Goal: Task Accomplishment & Management: Complete application form

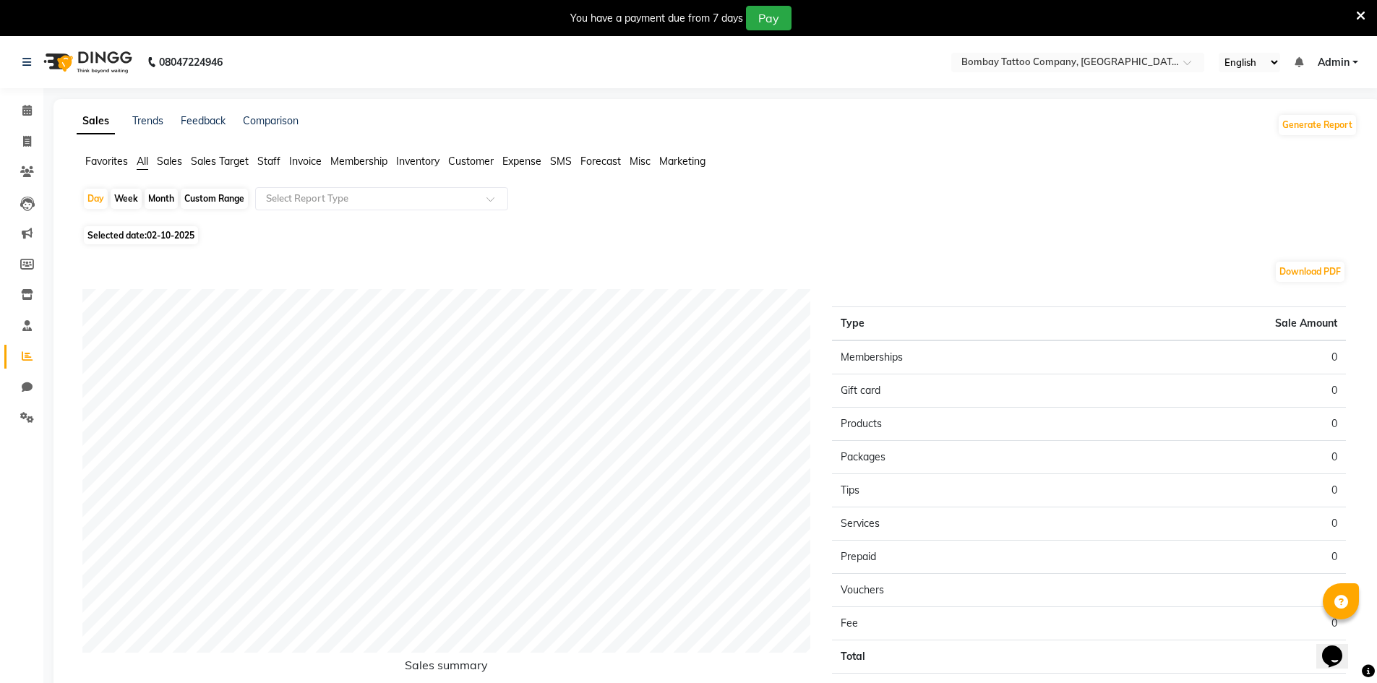
click at [968, 238] on div "Selected date: [DATE]" at bounding box center [720, 235] width 1276 height 15
click at [114, 60] on img at bounding box center [86, 62] width 99 height 40
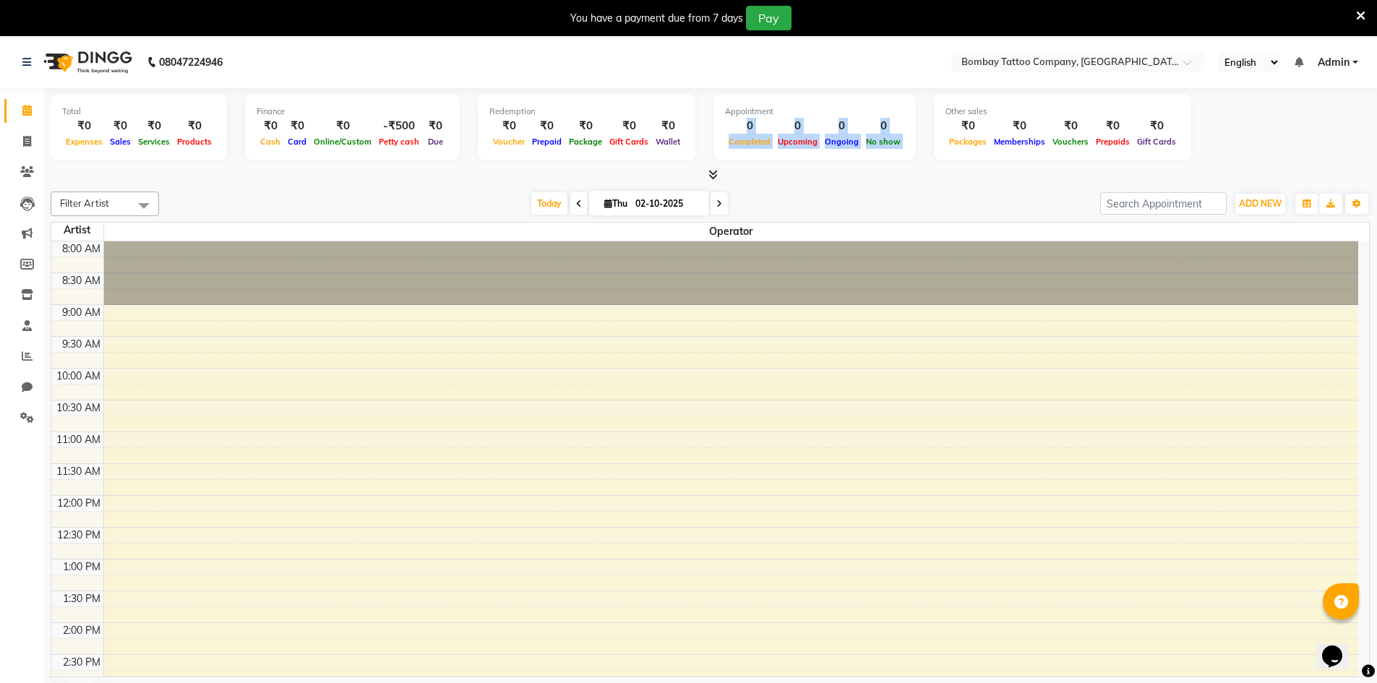
drag, startPoint x: 726, startPoint y: 124, endPoint x: 906, endPoint y: 127, distance: 180.1
click at [906, 127] on div "Total ₹0 Expenses ₹0 Sales ₹0 Services ₹0 Products Finance ₹0 Cash ₹0 Card ₹0 O…" at bounding box center [711, 129] width 1320 height 71
click at [863, 131] on div "0" at bounding box center [884, 126] width 42 height 17
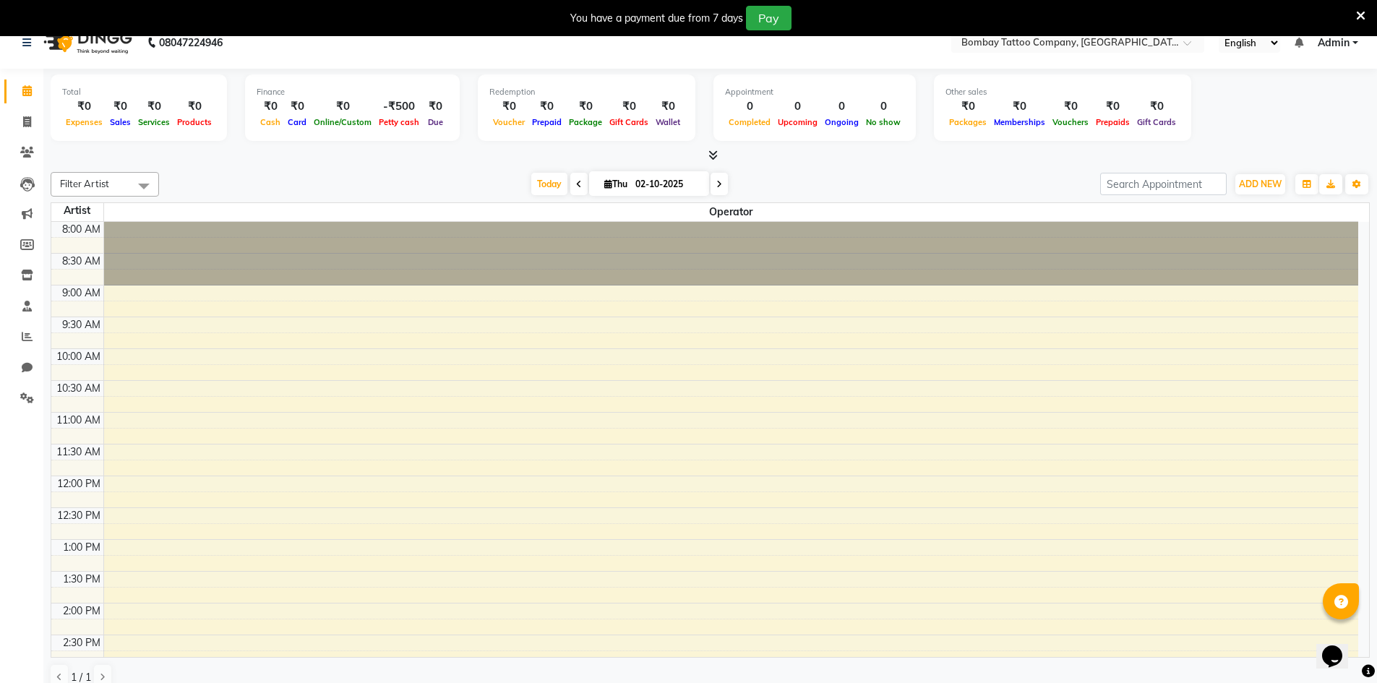
scroll to position [37, 0]
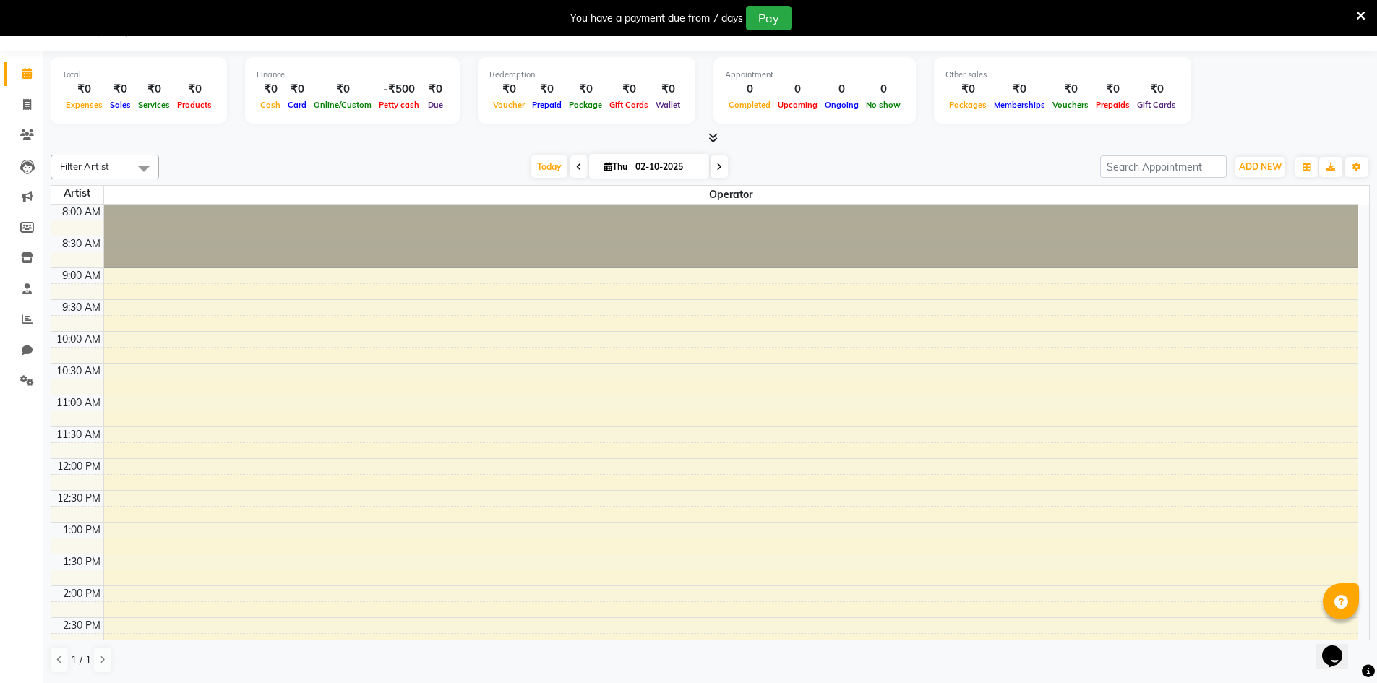
drag, startPoint x: 866, startPoint y: 300, endPoint x: 871, endPoint y: 405, distance: 105.0
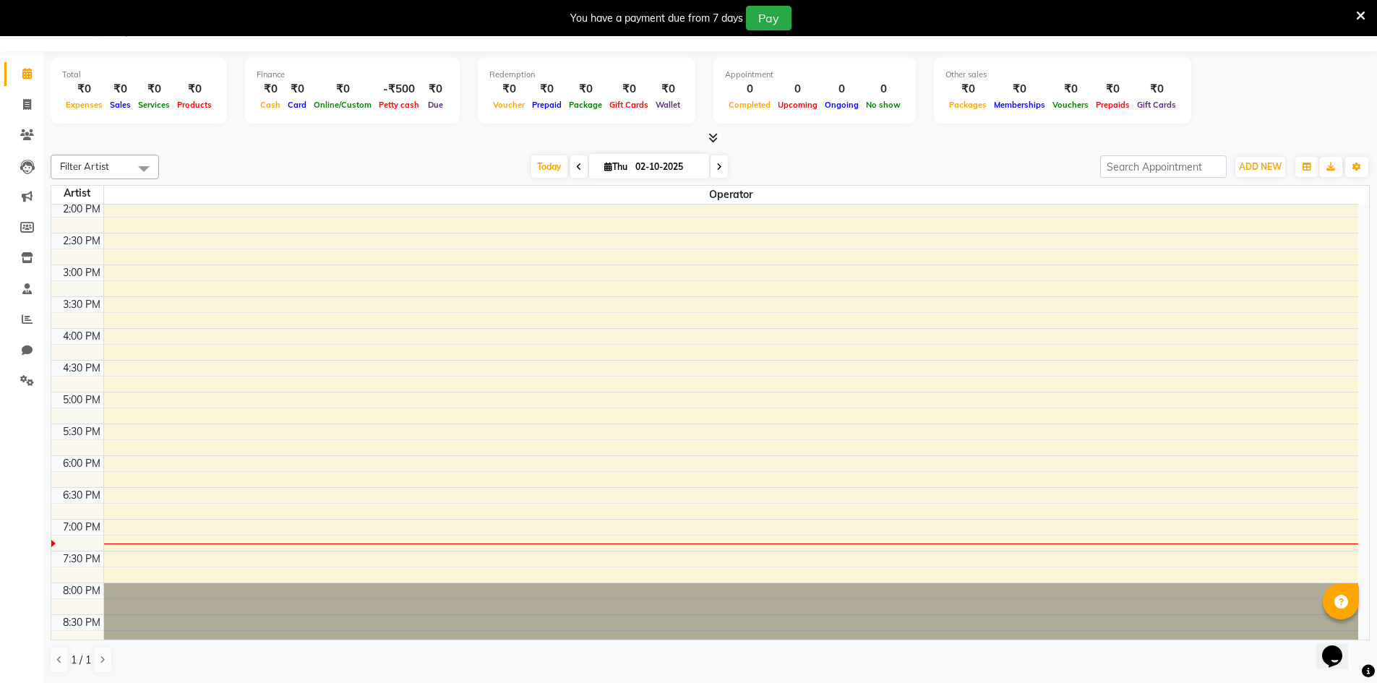
scroll to position [0, 0]
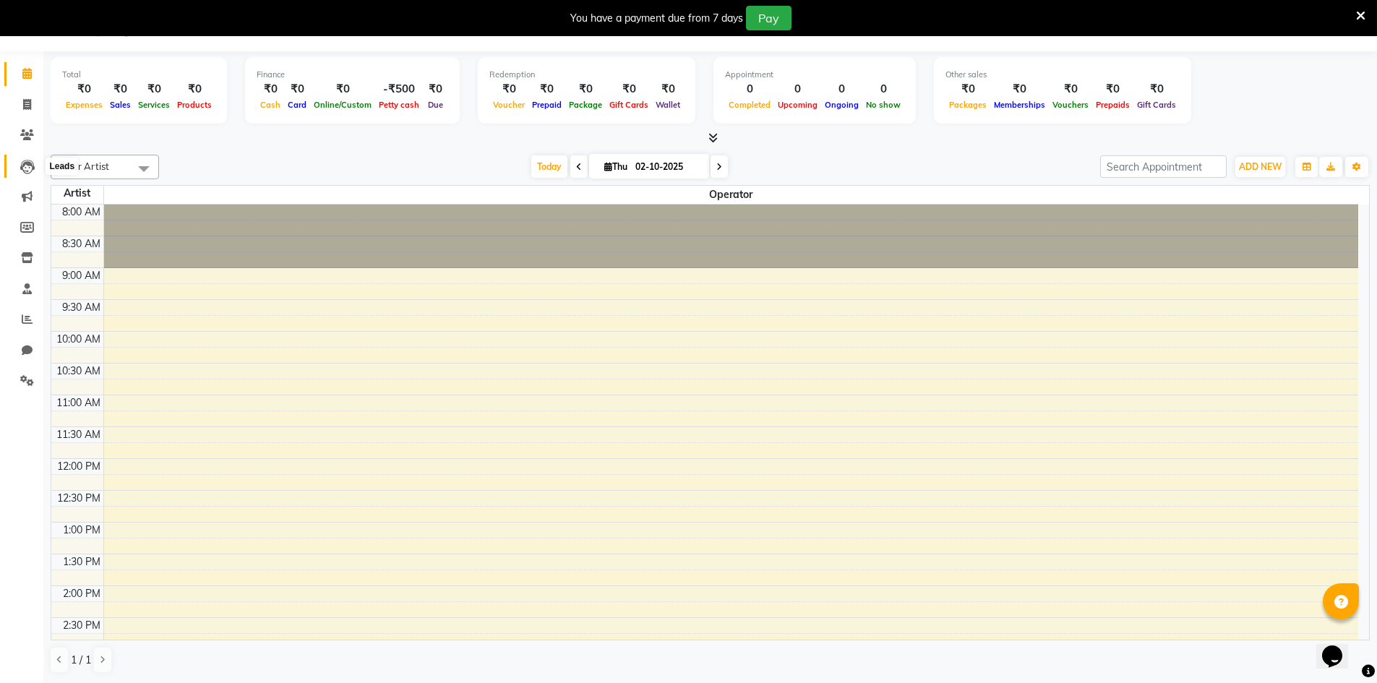
click at [31, 167] on icon at bounding box center [27, 167] width 14 height 14
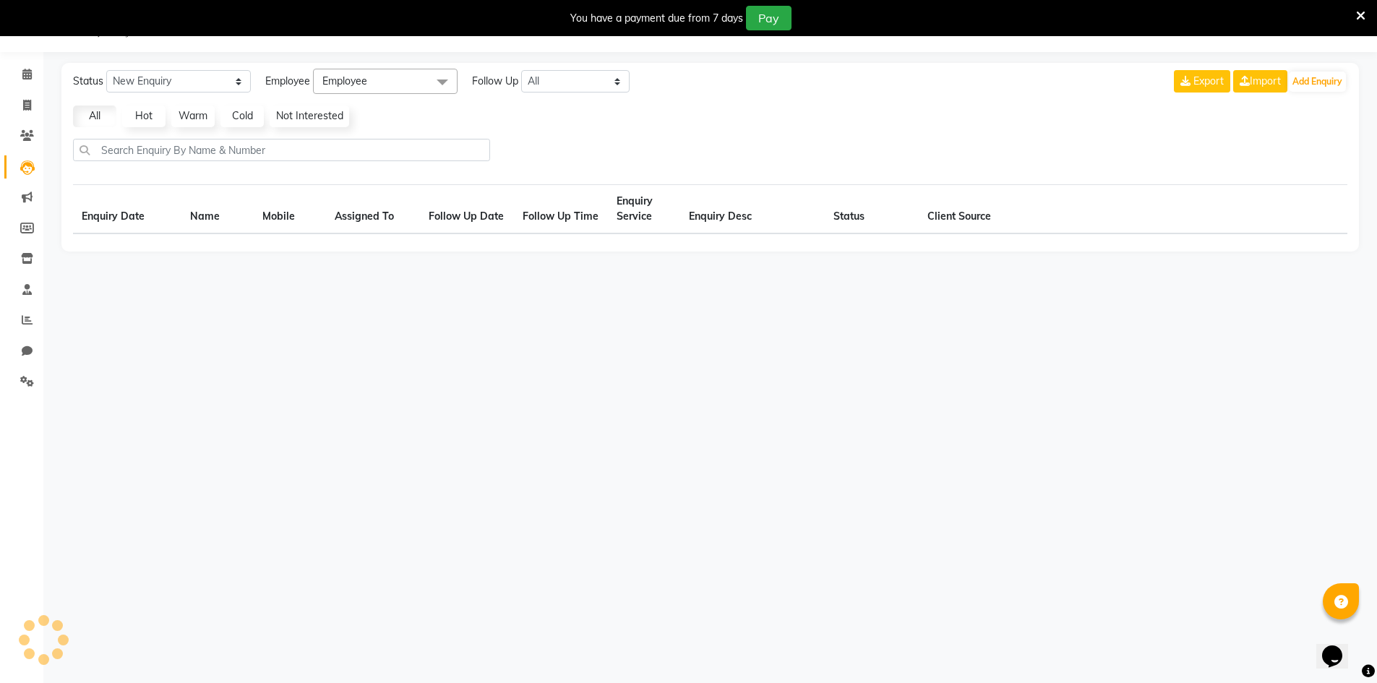
select select "10"
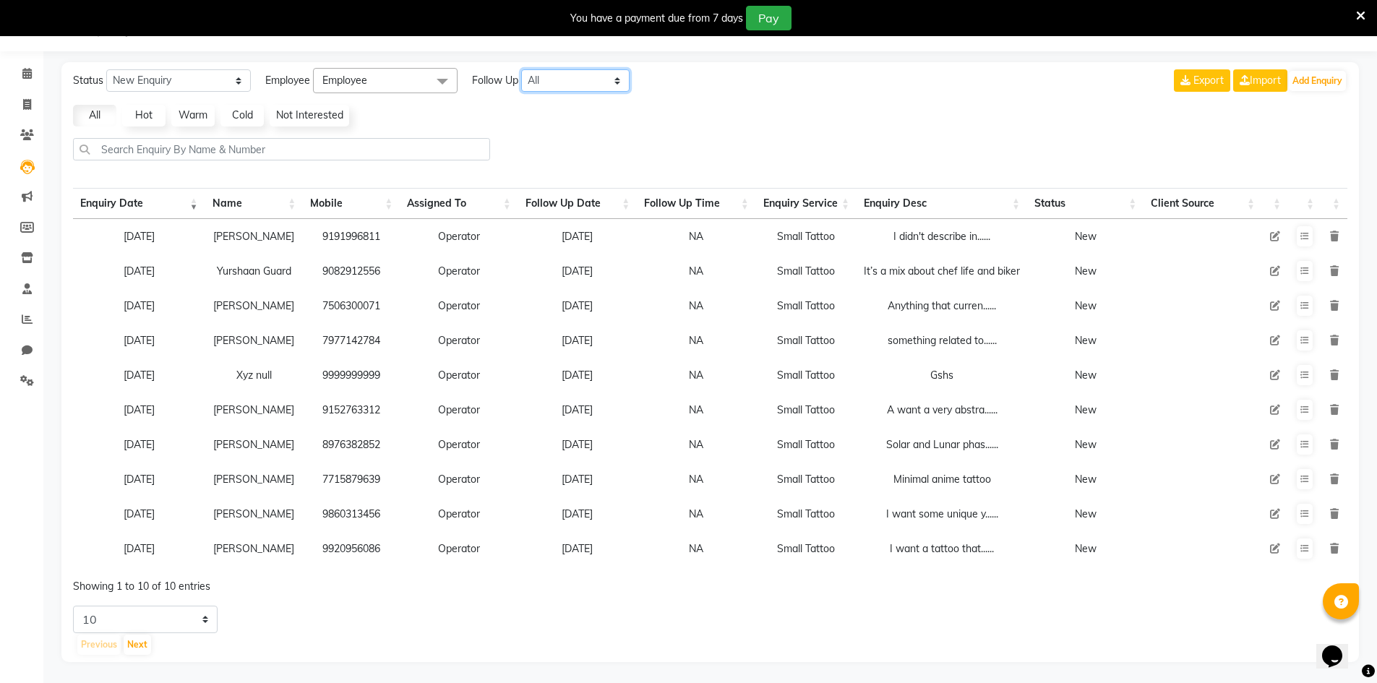
click at [569, 82] on select "All [DATE] [DATE] This Week This Month Custom" at bounding box center [575, 80] width 108 height 22
select select "today"
click at [522, 69] on select "All [DATE] [DATE] This Week This Month Custom" at bounding box center [575, 80] width 108 height 22
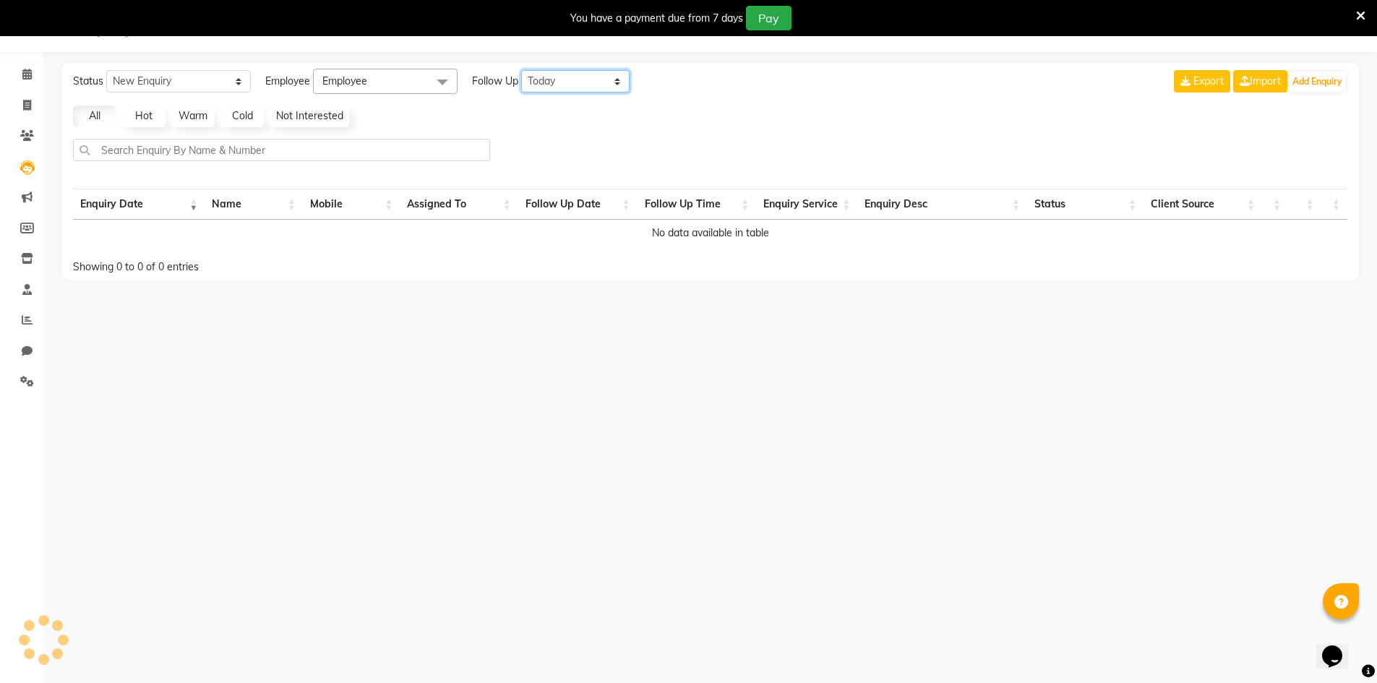
scroll to position [36, 0]
click at [433, 74] on span at bounding box center [442, 82] width 29 height 27
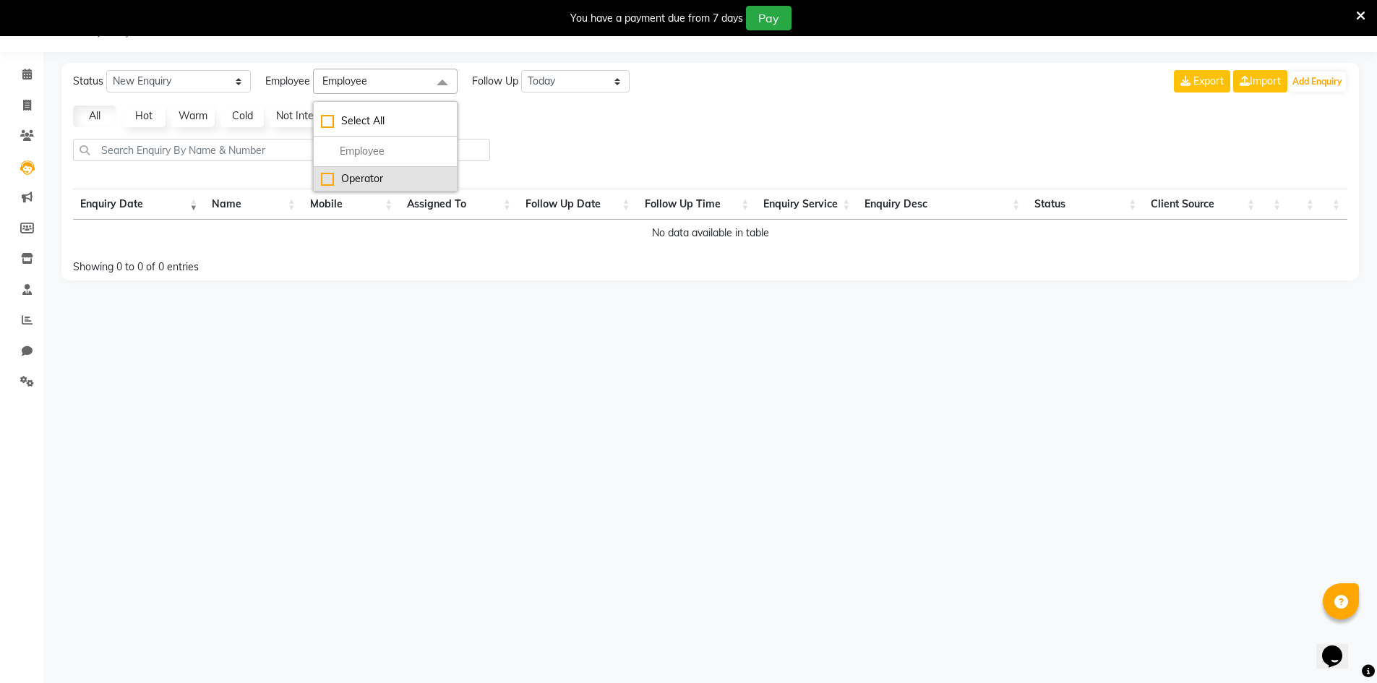
click at [389, 179] on div "Operator" at bounding box center [385, 178] width 129 height 15
checkbox input "true"
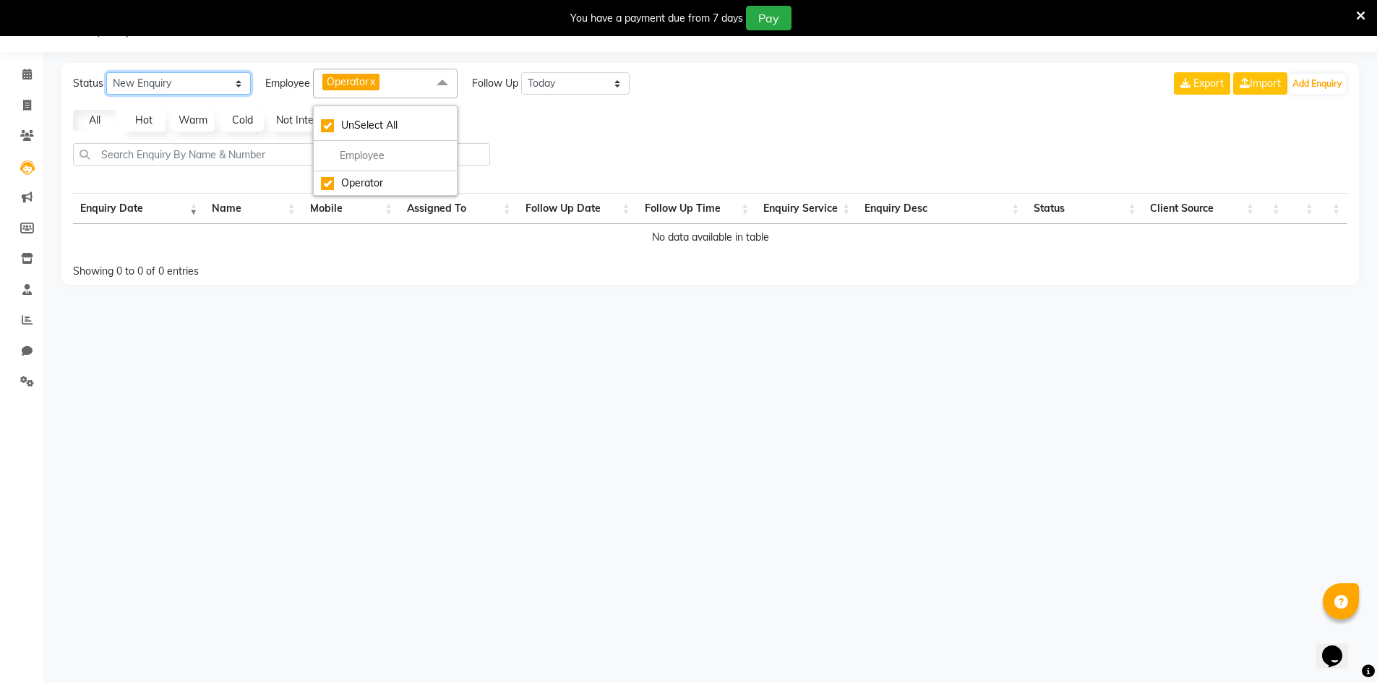
click at [205, 74] on select "New Enquiry Open Enquiry Converted Enquiry All" at bounding box center [178, 83] width 145 height 22
select select "Open"
click at [106, 72] on select "New Enquiry Open Enquiry Converted Enquiry All" at bounding box center [178, 83] width 145 height 22
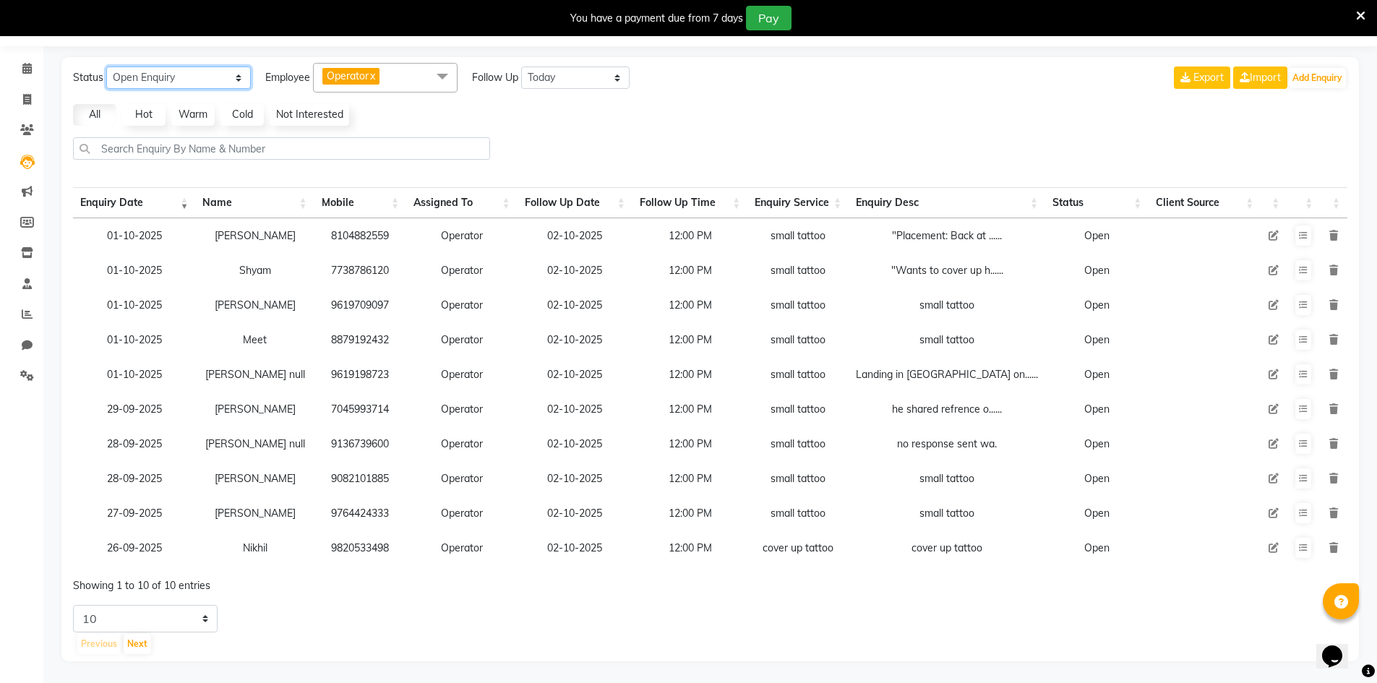
scroll to position [53, 0]
click at [192, 620] on select "5 10 20 50" at bounding box center [145, 618] width 145 height 27
select select "5"
click at [73, 605] on select "5 10 20 50" at bounding box center [145, 618] width 145 height 27
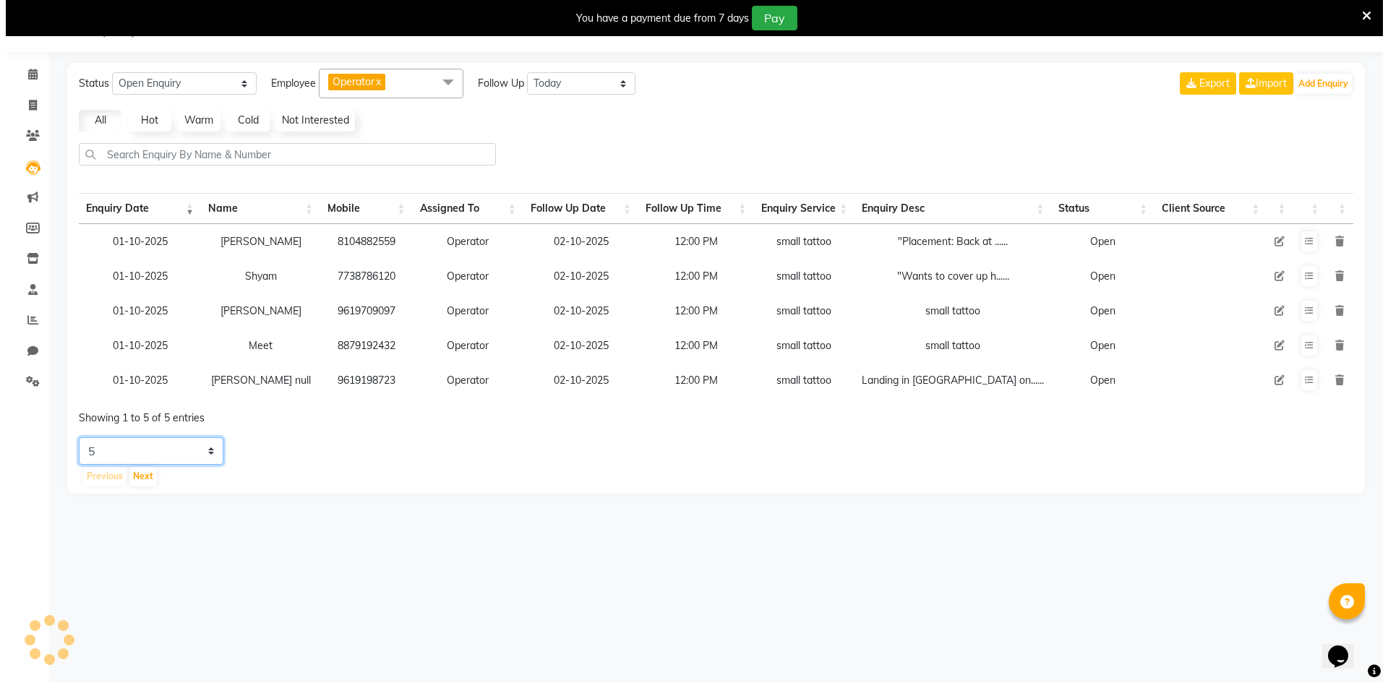
scroll to position [36, 0]
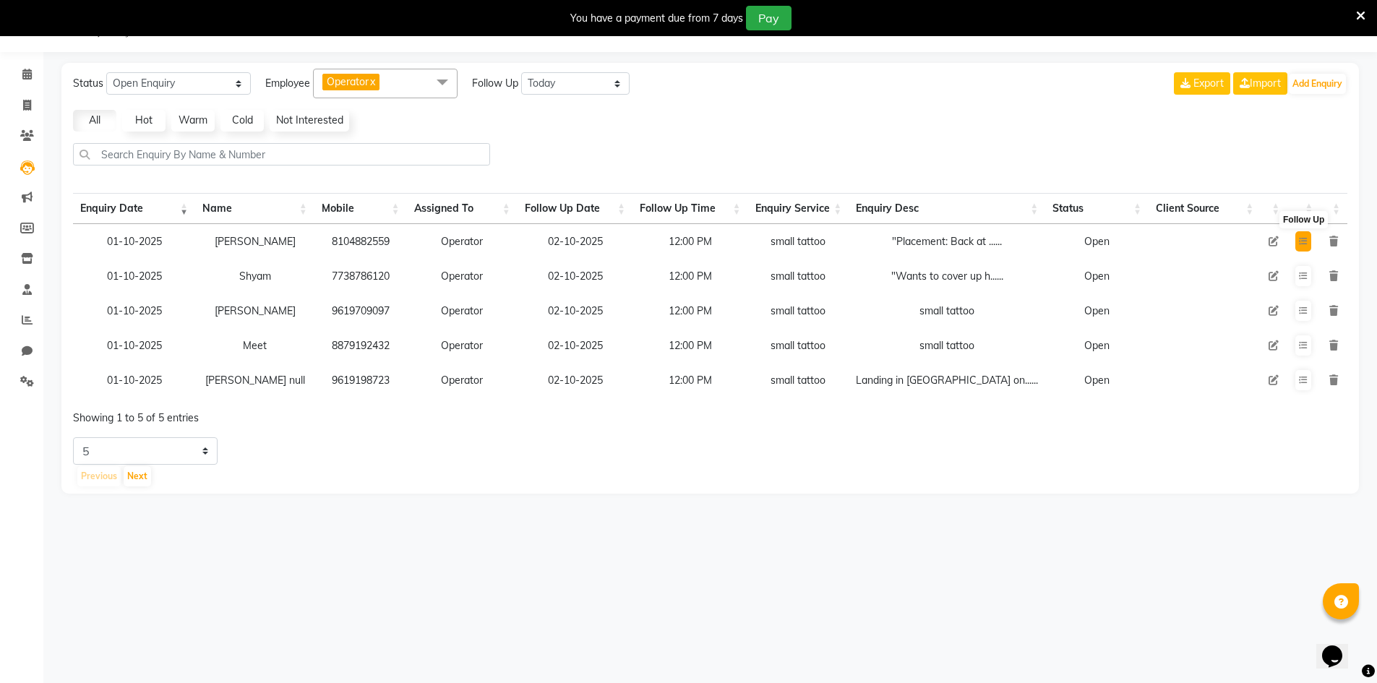
click at [1307, 246] on icon at bounding box center [1303, 241] width 9 height 9
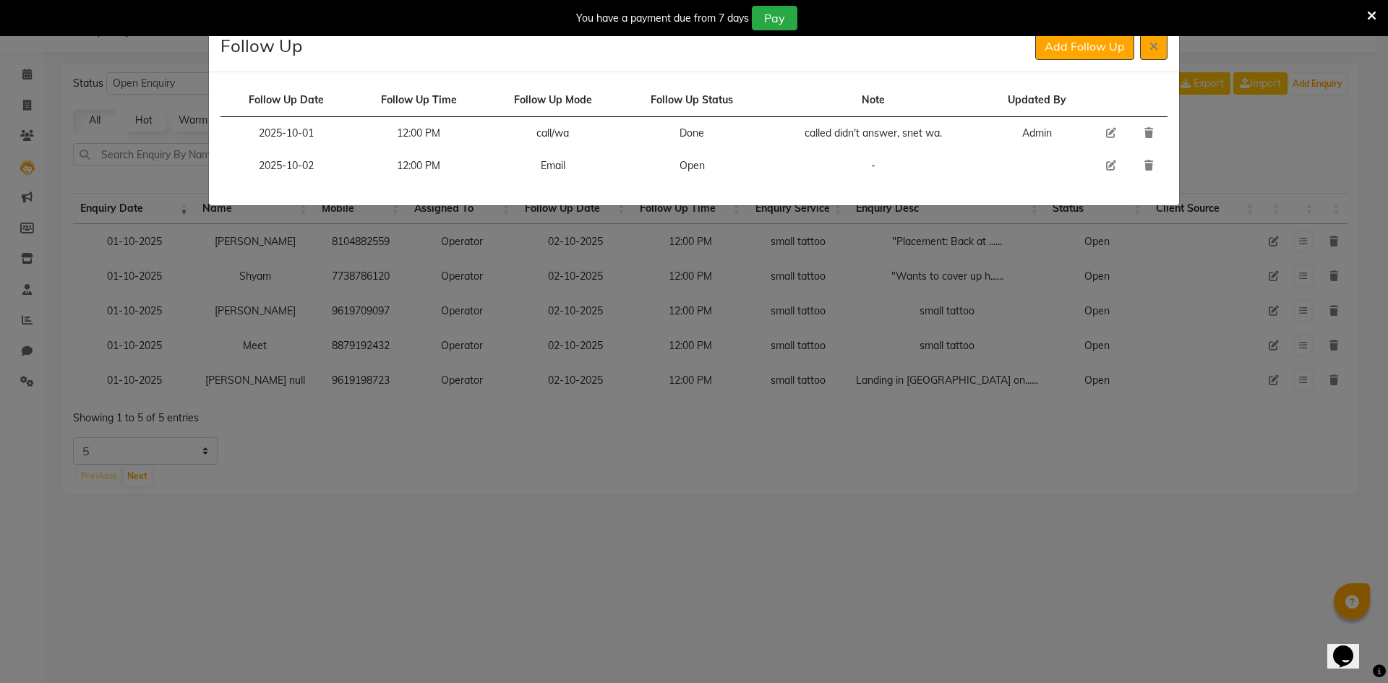
click at [1111, 164] on icon at bounding box center [1111, 166] width 10 height 10
select select "2025-10-02"
select select "720"
select select "Open"
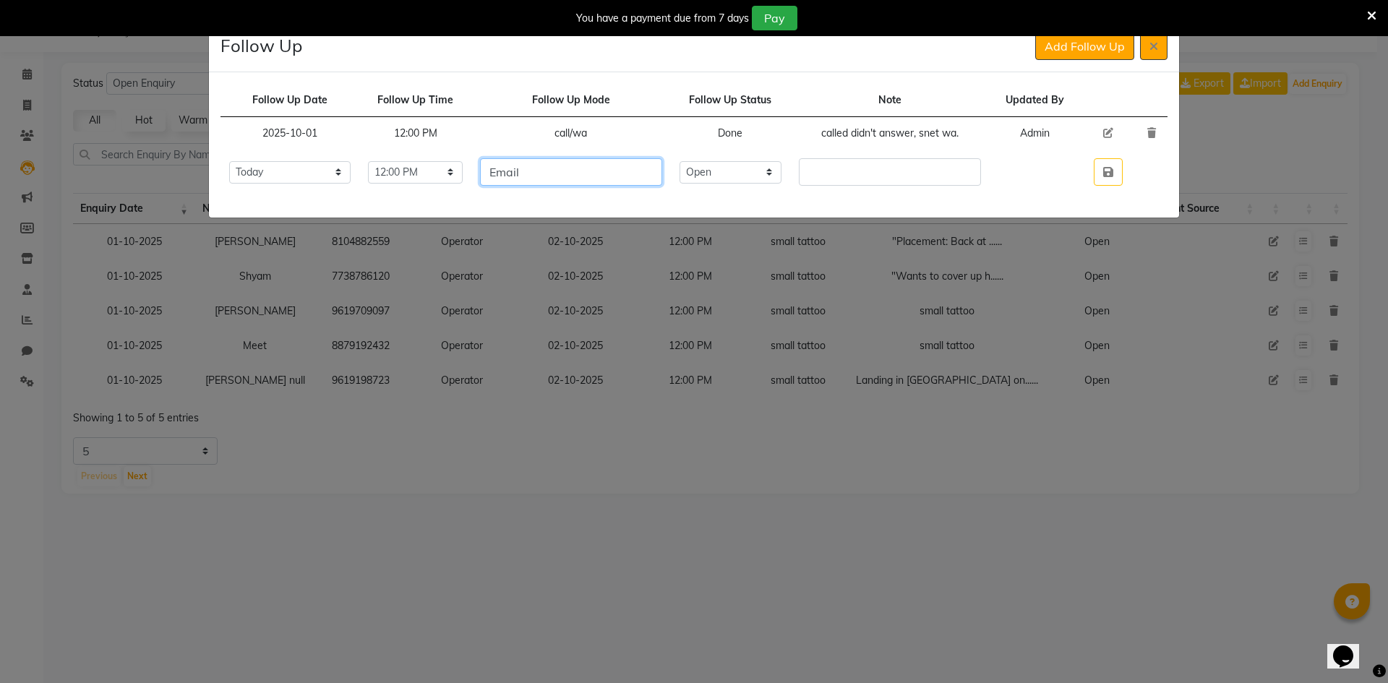
click at [587, 175] on input "Email" at bounding box center [570, 171] width 181 height 27
type input "wa"
drag, startPoint x: 758, startPoint y: 172, endPoint x: 758, endPoint y: 183, distance: 10.8
click at [758, 171] on select "Select Open Pending Done" at bounding box center [731, 172] width 103 height 22
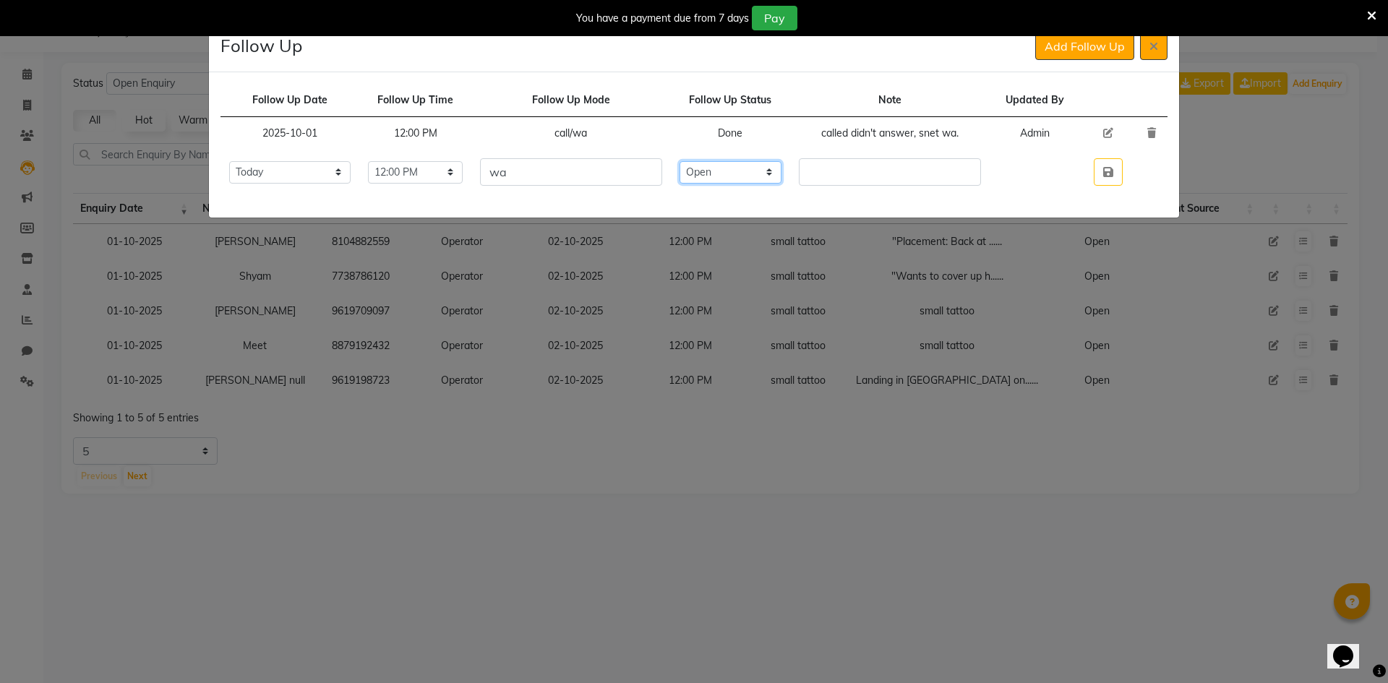
select select "Done"
click at [706, 161] on select "Select Open Pending Done" at bounding box center [731, 172] width 103 height 22
click at [852, 177] on input "text" at bounding box center [889, 171] width 181 height 27
type input "she is planning for kieart tattoo, approx cost given 2.7-3k, she is planning to…"
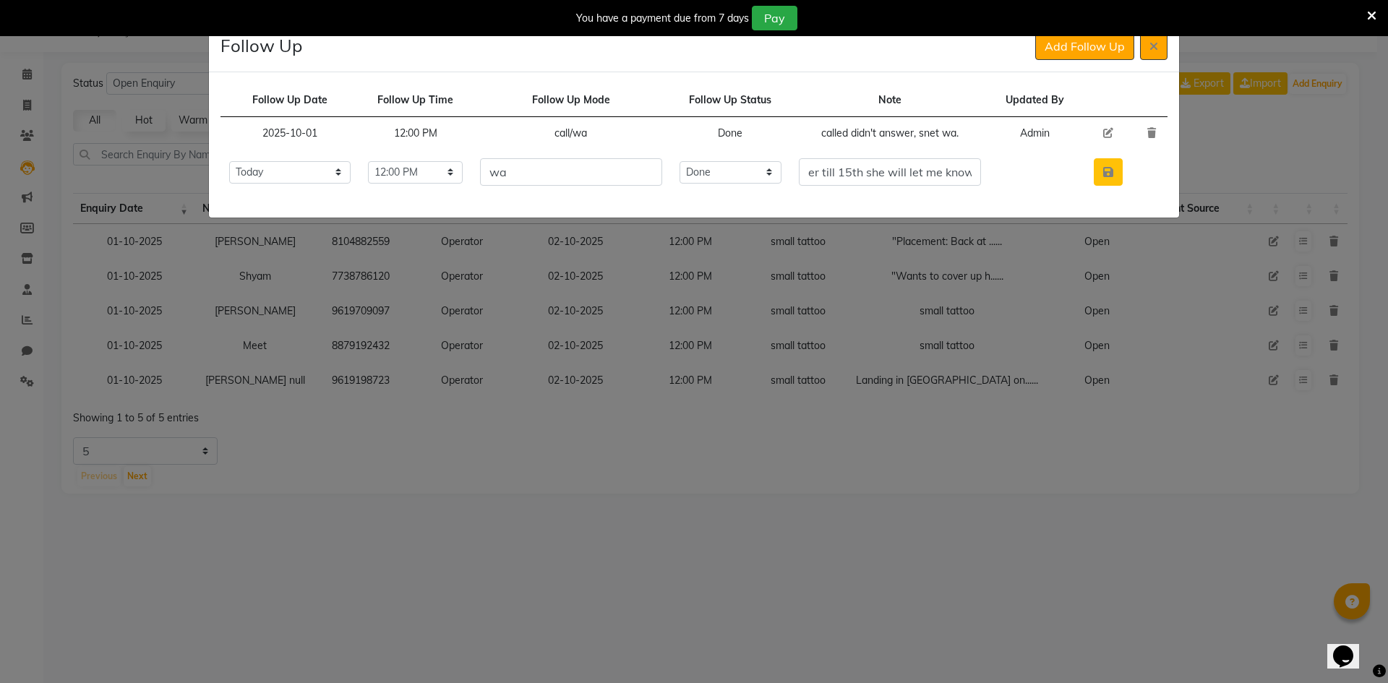
click at [1123, 178] on button "button" at bounding box center [1108, 171] width 29 height 27
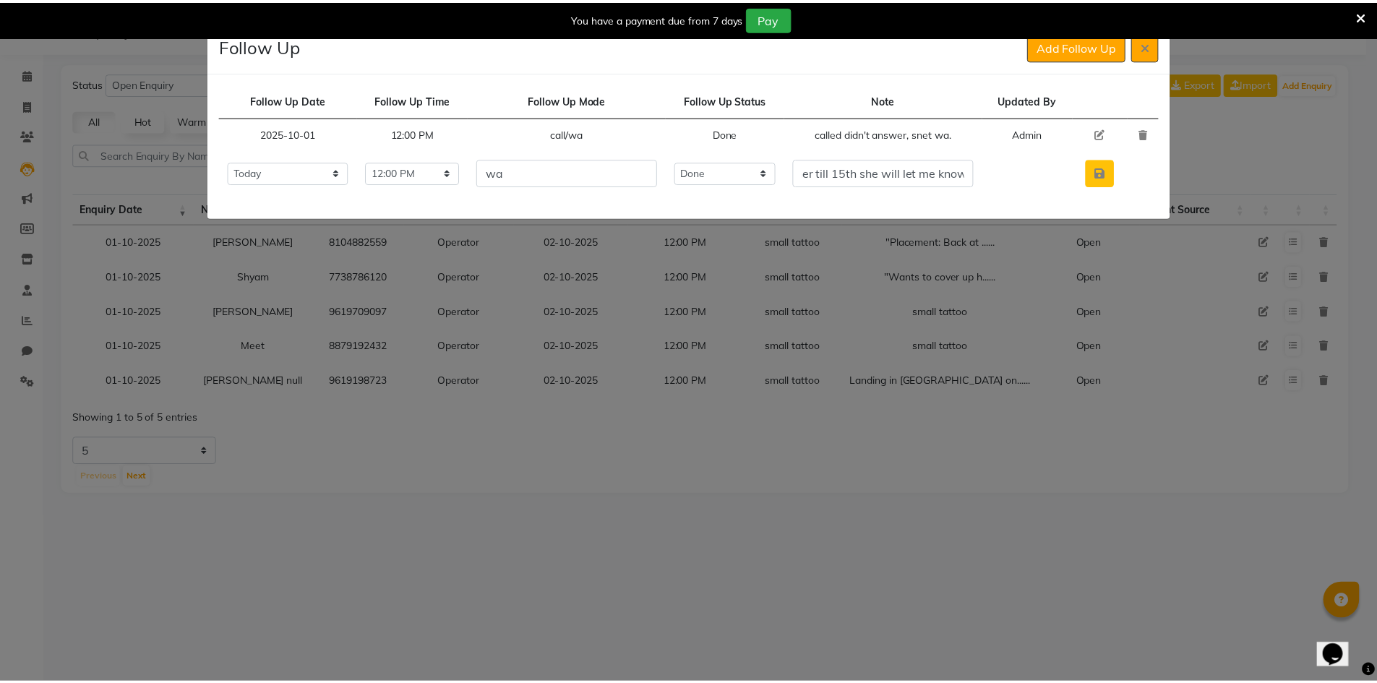
scroll to position [0, 0]
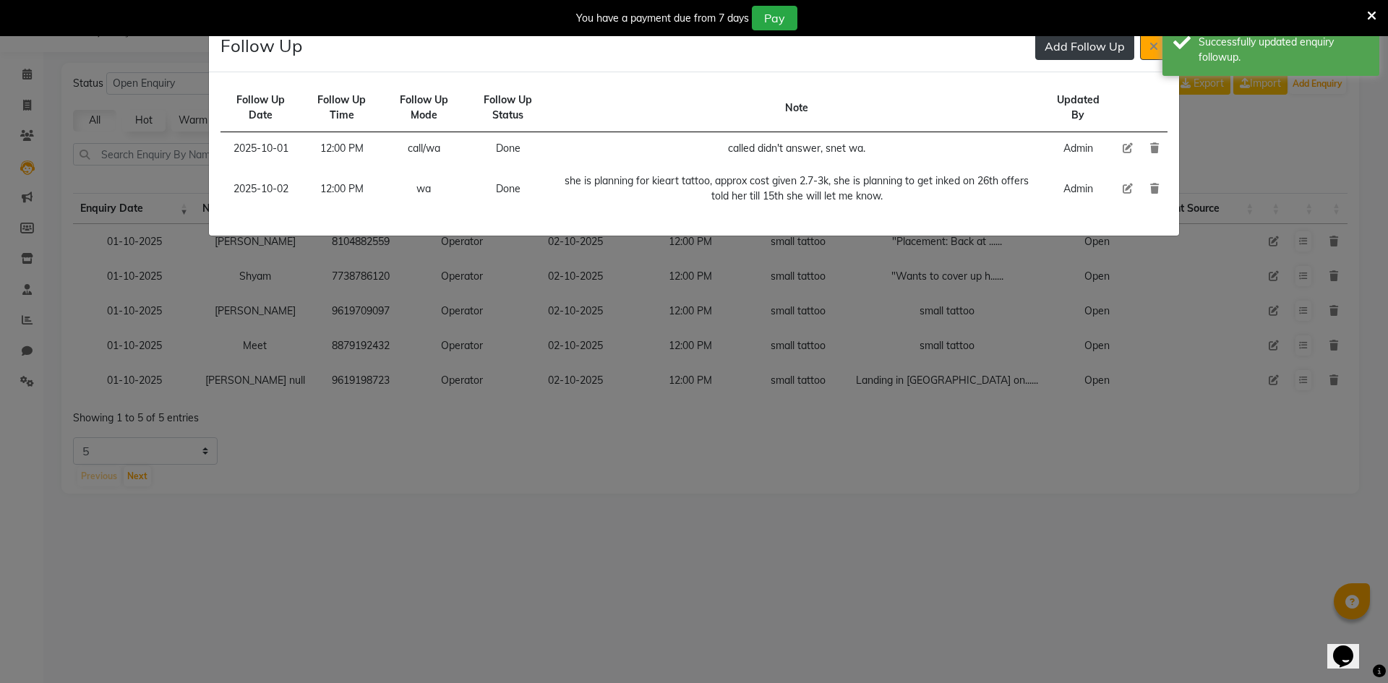
click at [1075, 36] on button "Add Follow Up" at bounding box center [1084, 46] width 99 height 27
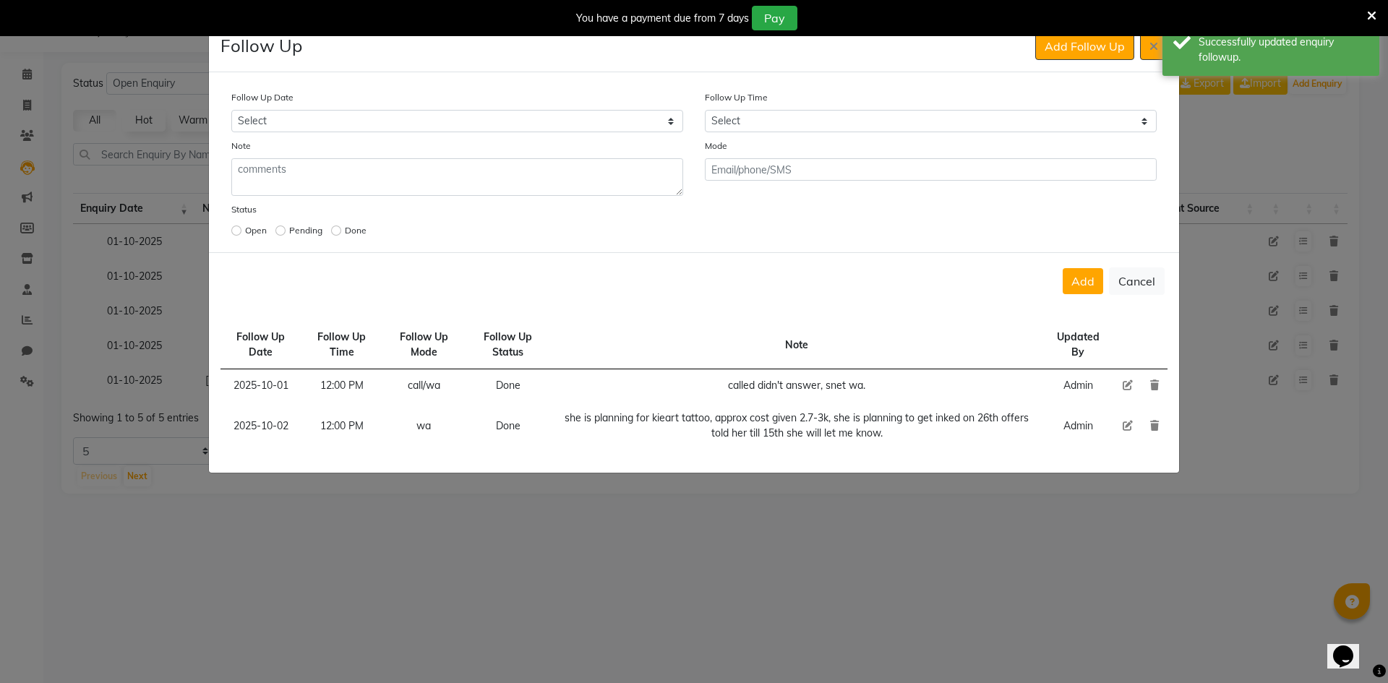
click at [787, 107] on div "Follow Up Time Select 07:00 AM 07:15 AM 07:30 AM 07:45 AM 08:00 AM 08:15 AM 08:…" at bounding box center [931, 111] width 474 height 43
drag, startPoint x: 787, startPoint y: 107, endPoint x: 779, endPoint y: 125, distance: 19.5
click at [787, 108] on div "Follow Up Time Select 07:00 AM 07:15 AM 07:30 AM 07:45 AM 08:00 AM 08:15 AM 08:…" at bounding box center [931, 111] width 474 height 43
click at [779, 127] on select "Select 07:00 AM 07:15 AM 07:30 AM 07:45 AM 08:00 AM 08:15 AM 08:30 AM 08:45 AM …" at bounding box center [931, 121] width 452 height 22
select select "720"
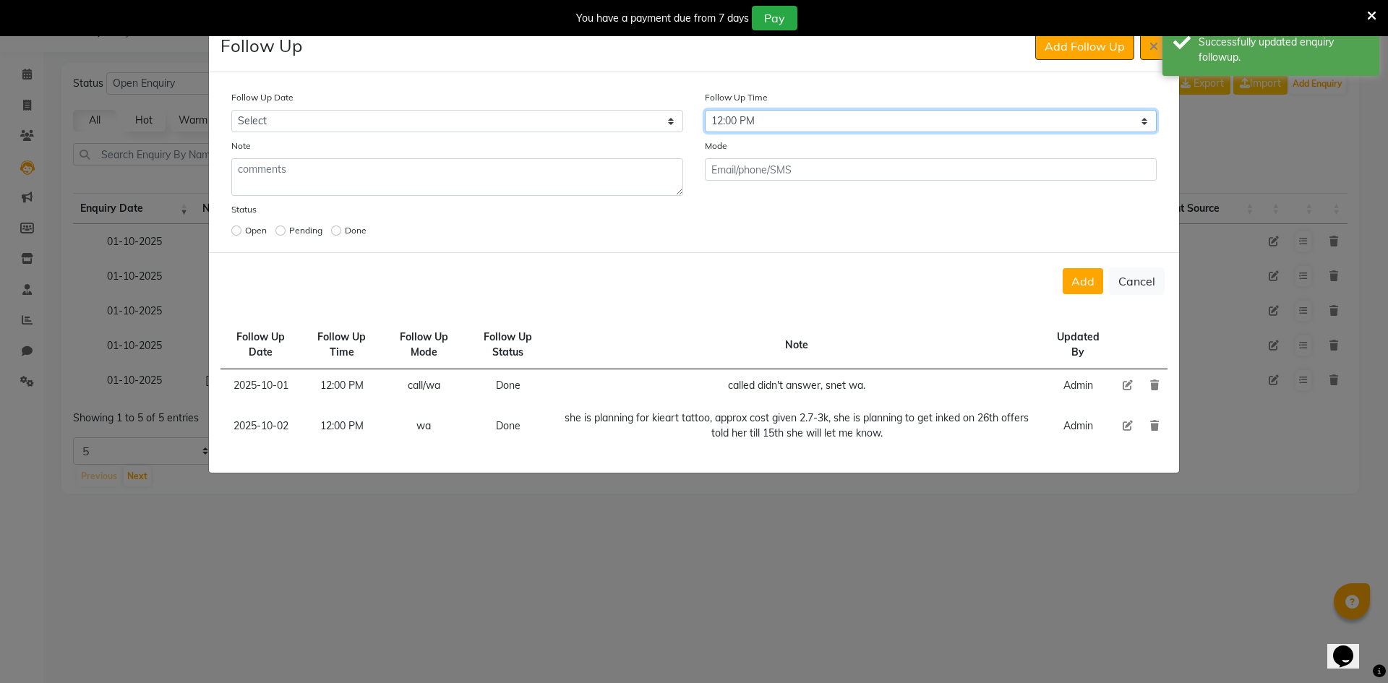
click at [779, 119] on select "Select 07:00 AM 07:15 AM 07:30 AM 07:45 AM 08:00 AM 08:15 AM 08:30 AM 08:45 AM …" at bounding box center [931, 121] width 452 height 22
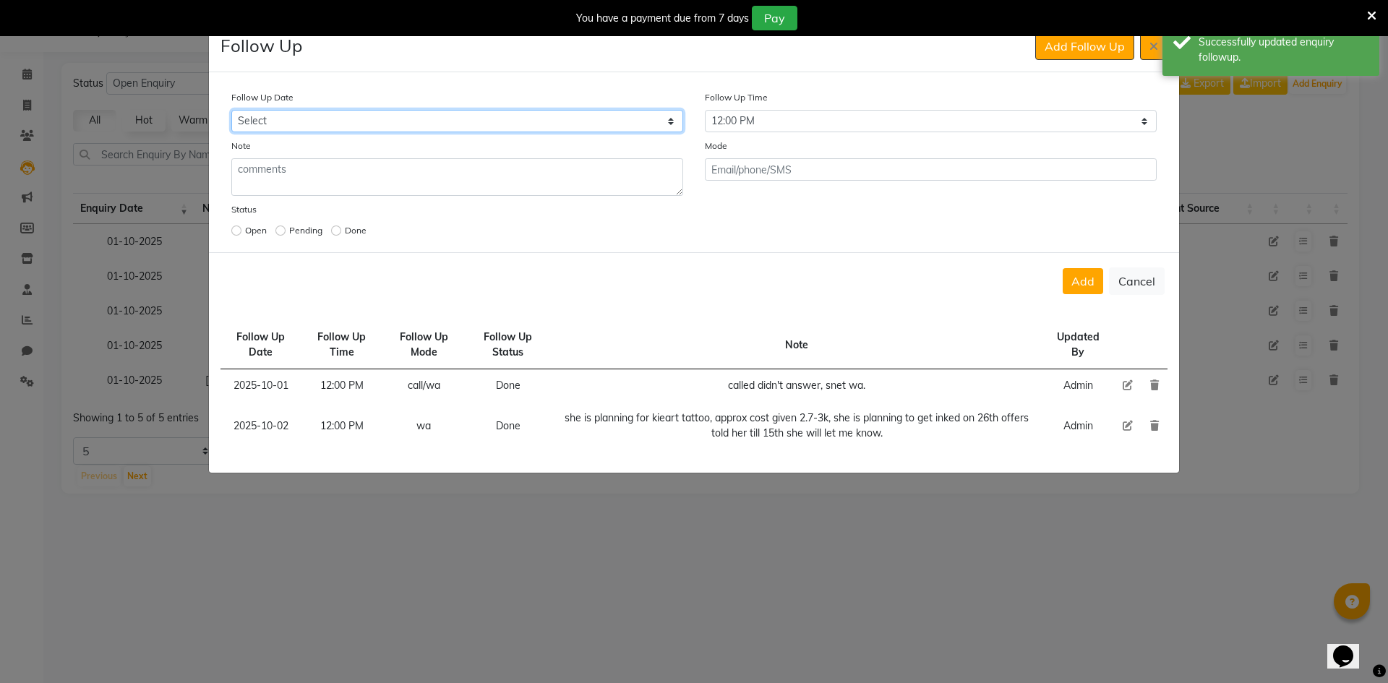
click at [601, 113] on select "Select [DATE] [DATE] [DATE] ([DATE]) [DATE] ([DATE]) [DATE] ([DATE]) [DATE] ([D…" at bounding box center [457, 121] width 452 height 22
select select "custom_date"
click at [231, 110] on select "Select [DATE] [DATE] [DATE] ([DATE]) [DATE] ([DATE]) [DATE] ([DATE]) [DATE] ([D…" at bounding box center [457, 121] width 452 height 22
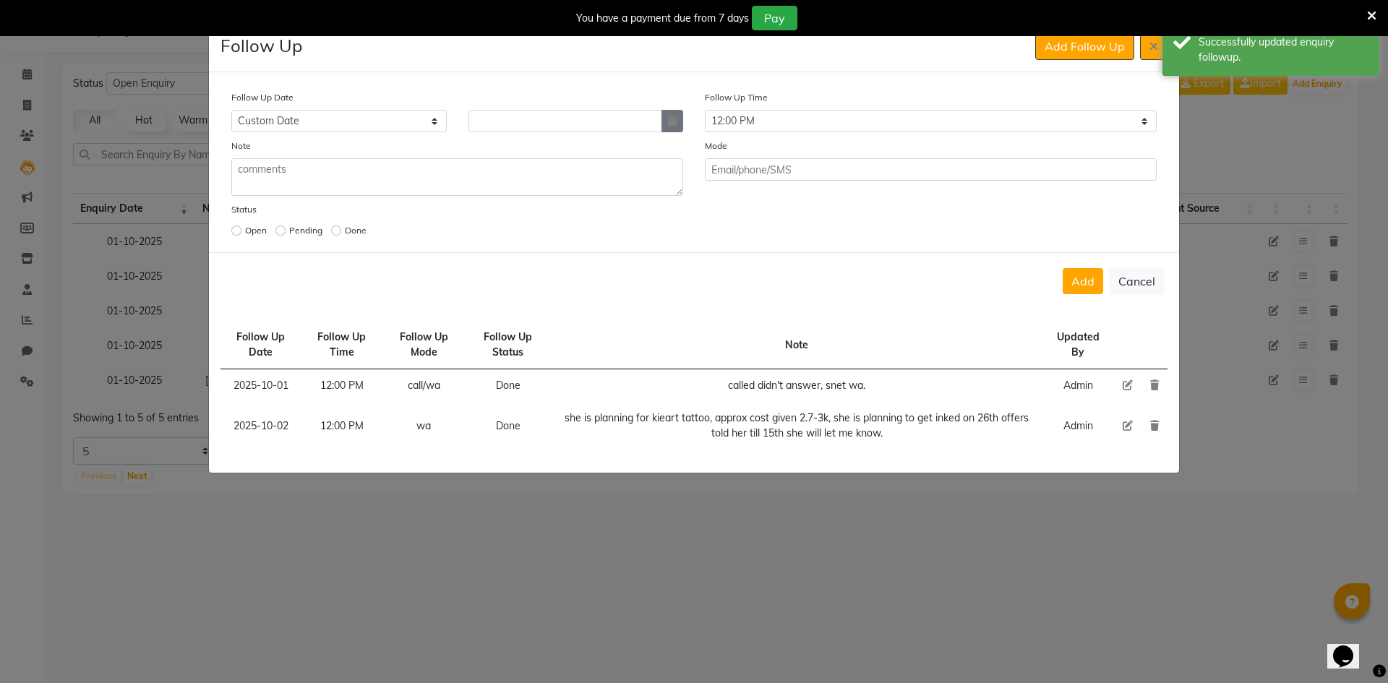
click at [667, 127] on button "button" at bounding box center [673, 121] width 22 height 22
select select "10"
select select "2025"
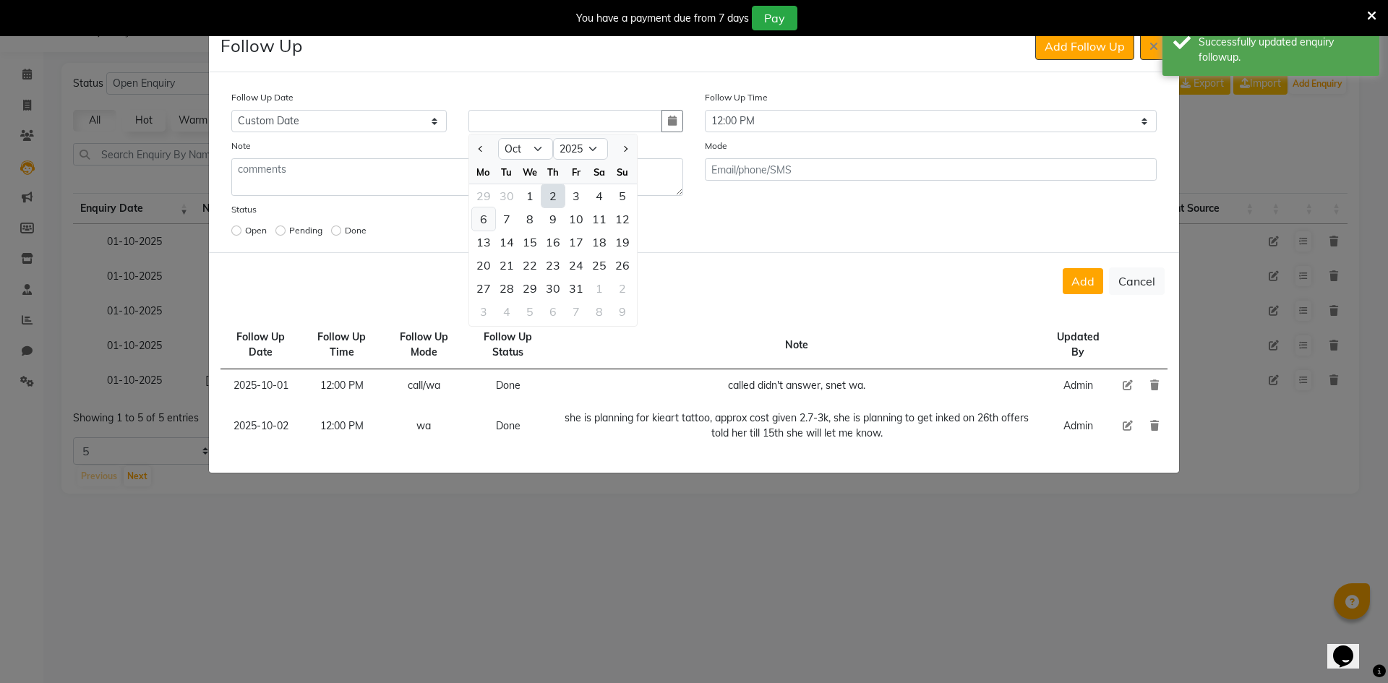
click at [483, 218] on div "6" at bounding box center [483, 219] width 23 height 23
type input "[DATE]"
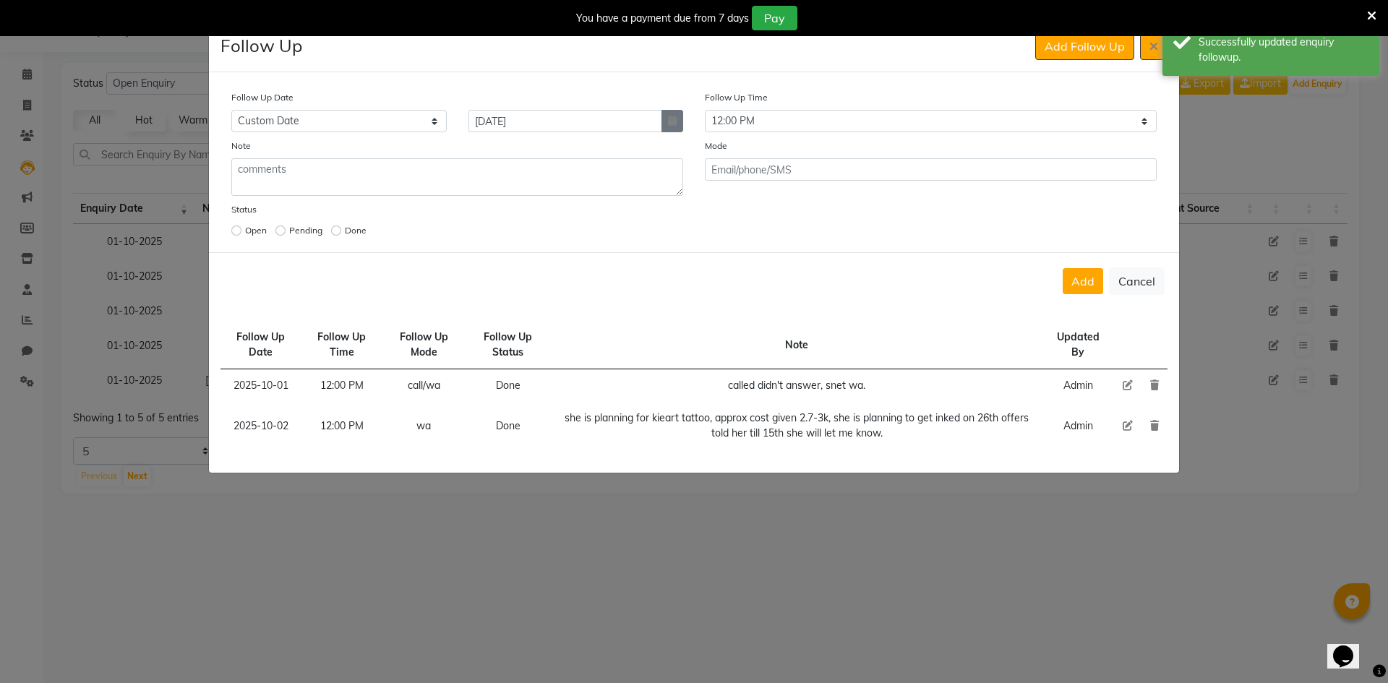
click at [667, 124] on button "button" at bounding box center [673, 121] width 22 height 22
select select "10"
select select "2025"
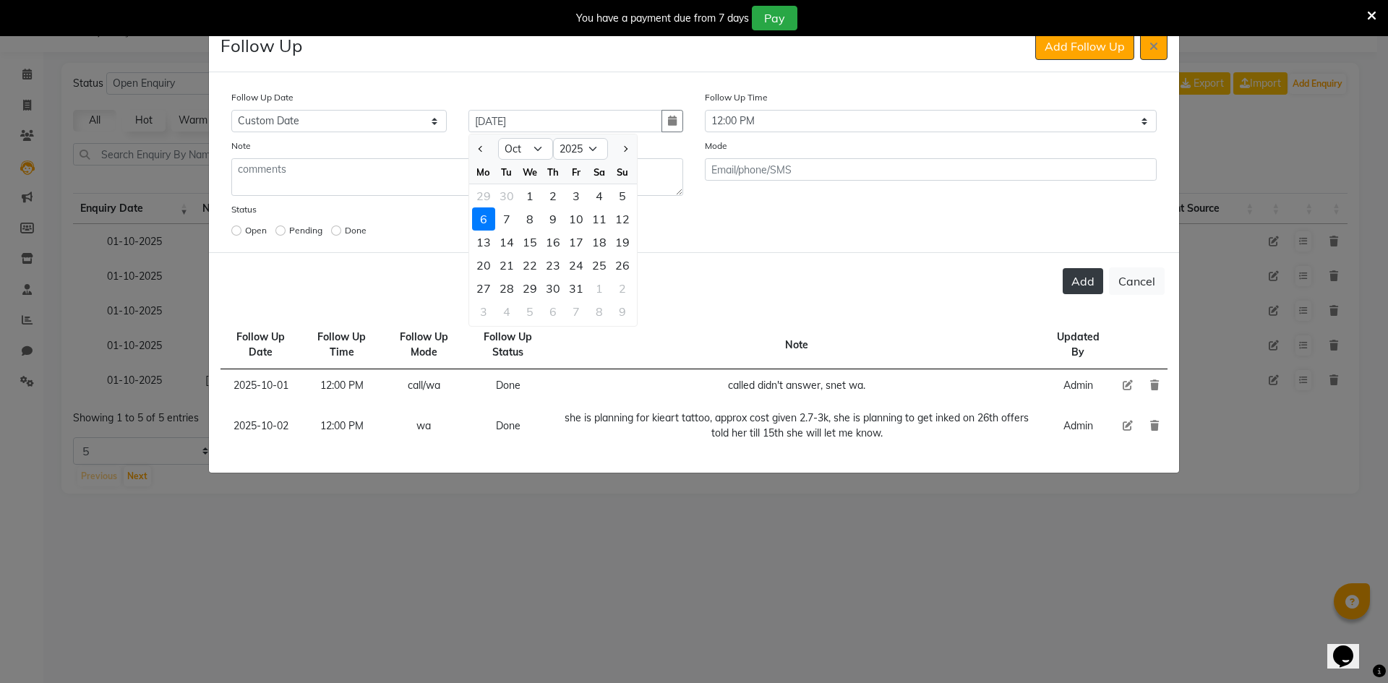
click at [1082, 279] on button "Add" at bounding box center [1083, 281] width 40 height 26
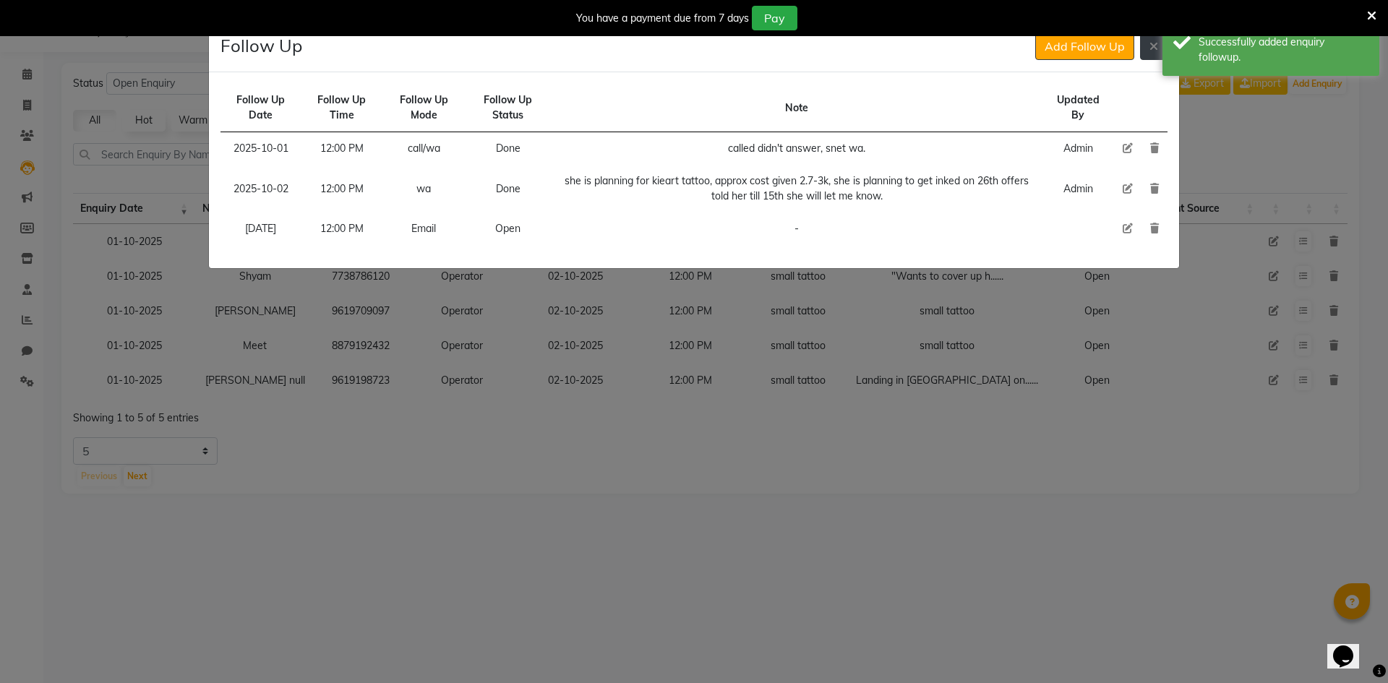
click at [1158, 55] on button at bounding box center [1153, 46] width 27 height 27
